Goal: Task Accomplishment & Management: Manage account settings

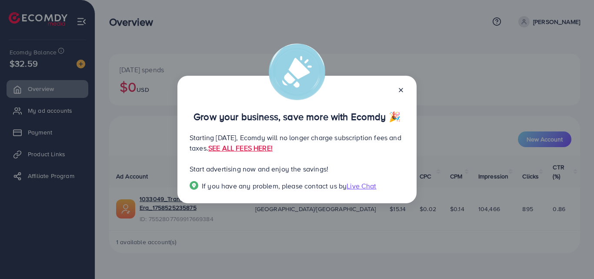
click at [227, 96] on div "Grow your business, save more with Ecomdy 🎉" at bounding box center [296, 107] width 215 height 27
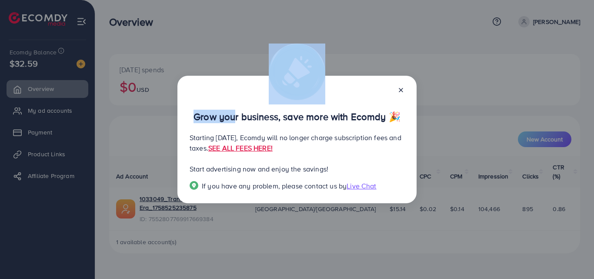
click at [227, 96] on div "Grow your business, save more with Ecomdy 🎉" at bounding box center [296, 107] width 215 height 27
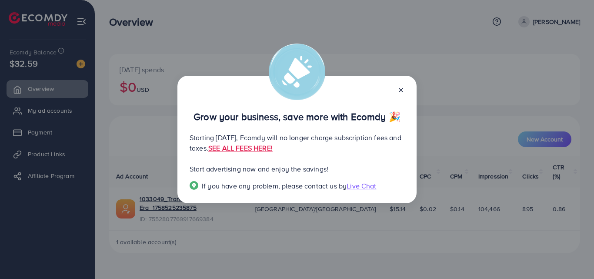
click at [396, 91] on div at bounding box center [397, 89] width 14 height 10
click at [398, 90] on icon at bounding box center [400, 89] width 7 height 7
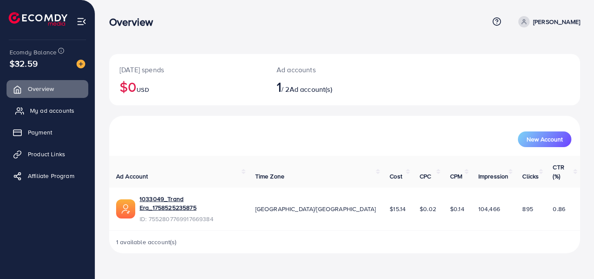
click at [66, 109] on span "My ad accounts" at bounding box center [52, 110] width 44 height 9
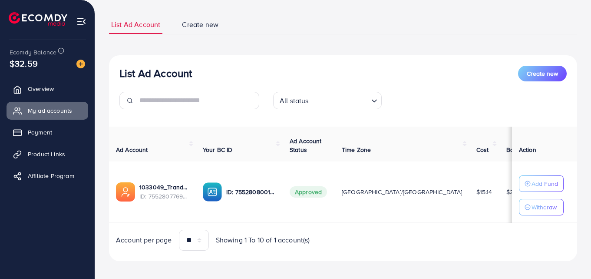
scroll to position [58, 0]
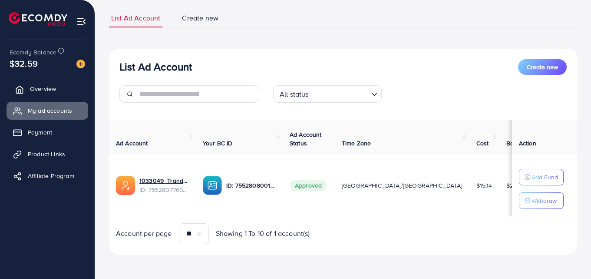
click at [41, 92] on span "Overview" at bounding box center [43, 88] width 26 height 9
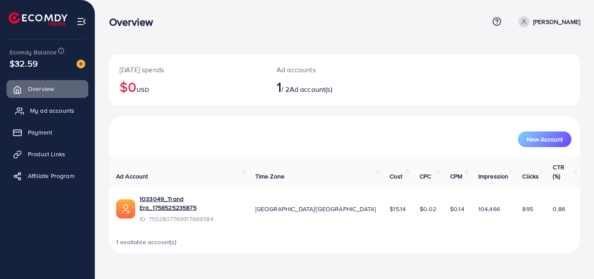
click at [42, 107] on span "My ad accounts" at bounding box center [52, 110] width 44 height 9
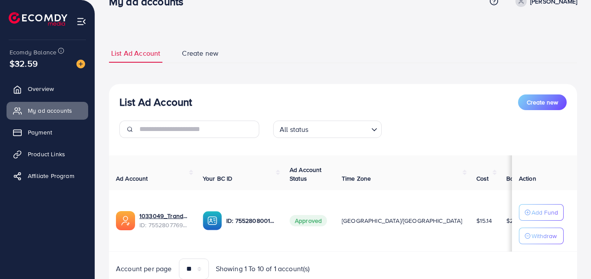
scroll to position [58, 0]
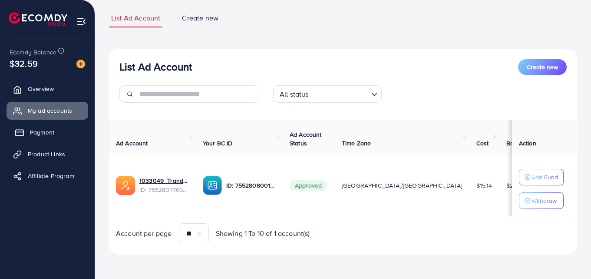
click at [31, 134] on span "Payment" at bounding box center [42, 132] width 24 height 9
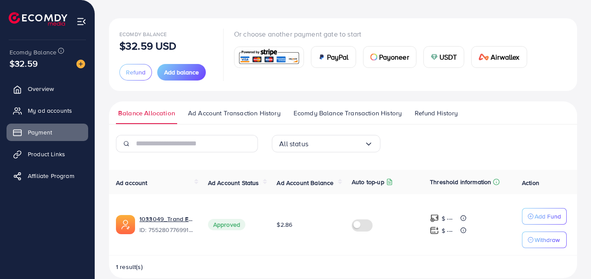
scroll to position [49, 0]
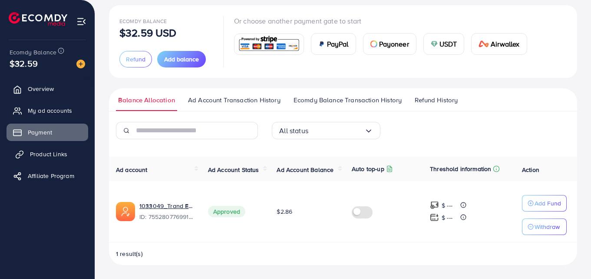
click at [30, 155] on span "Product Links" at bounding box center [48, 153] width 37 height 9
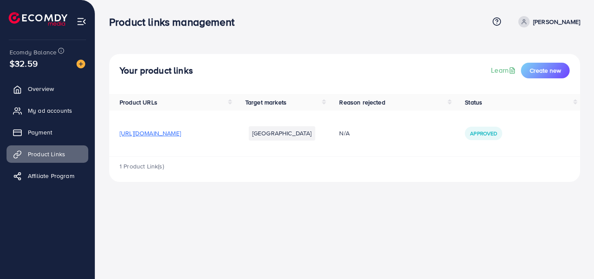
click at [158, 134] on span "[URL][DOMAIN_NAME]" at bounding box center [149, 133] width 61 height 9
